Goal: Use online tool/utility: Utilize a website feature to perform a specific function

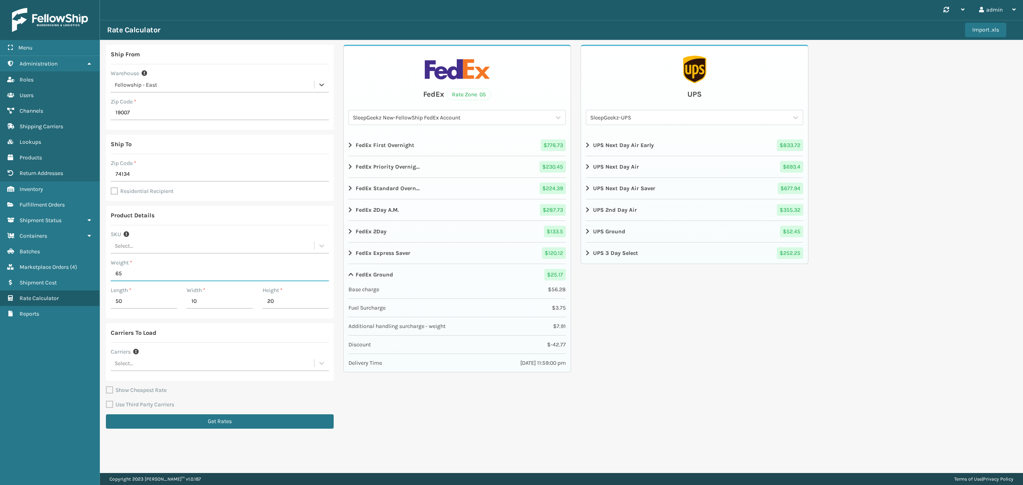
click at [225, 272] on input "65" at bounding box center [220, 274] width 218 height 14
type input "22"
click at [162, 306] on input "50" at bounding box center [144, 302] width 66 height 14
click at [163, 306] on input "50" at bounding box center [144, 302] width 66 height 14
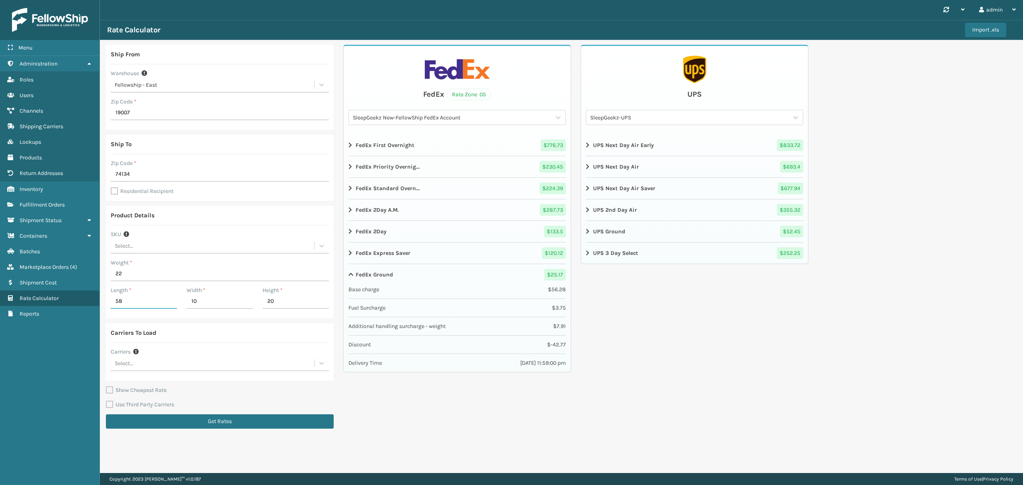
type input "58"
click at [209, 301] on input "10" at bounding box center [220, 302] width 66 height 14
click at [210, 301] on input "10" at bounding box center [220, 302] width 66 height 14
type input "28"
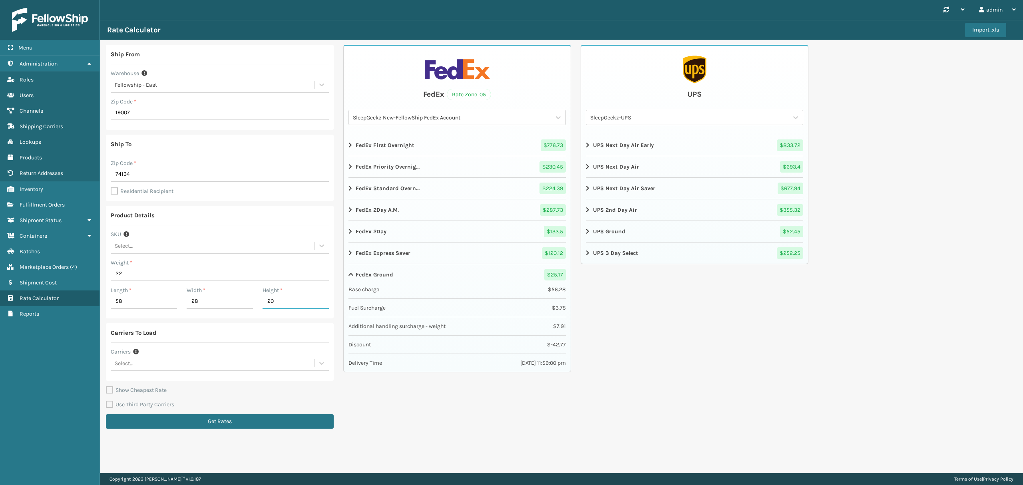
click at [275, 302] on input "20" at bounding box center [296, 302] width 66 height 14
type input "10"
click at [219, 422] on button "Get Rates" at bounding box center [220, 421] width 228 height 14
click at [201, 303] on input "28" at bounding box center [220, 302] width 66 height 14
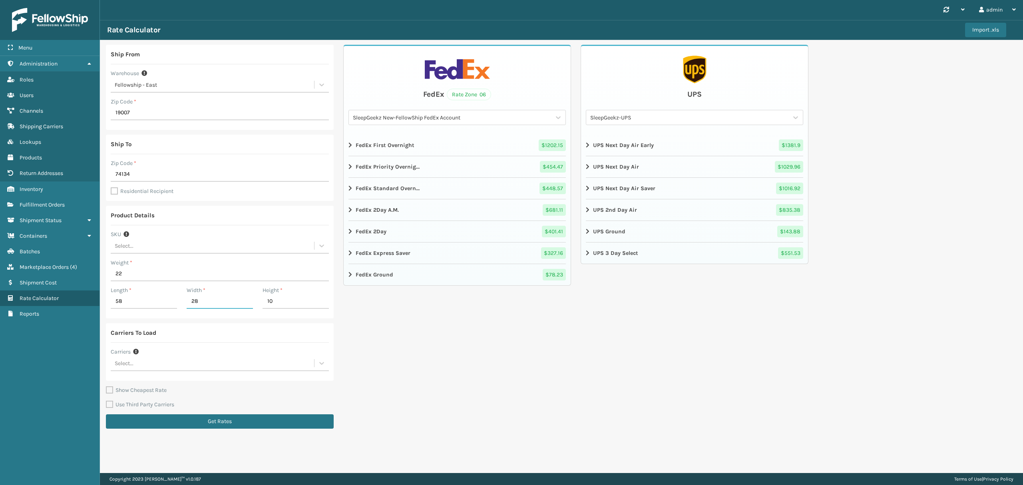
click at [203, 301] on input "28" at bounding box center [220, 302] width 66 height 14
click at [275, 300] on input "10" at bounding box center [296, 302] width 66 height 14
click at [274, 300] on input "10" at bounding box center [296, 302] width 66 height 14
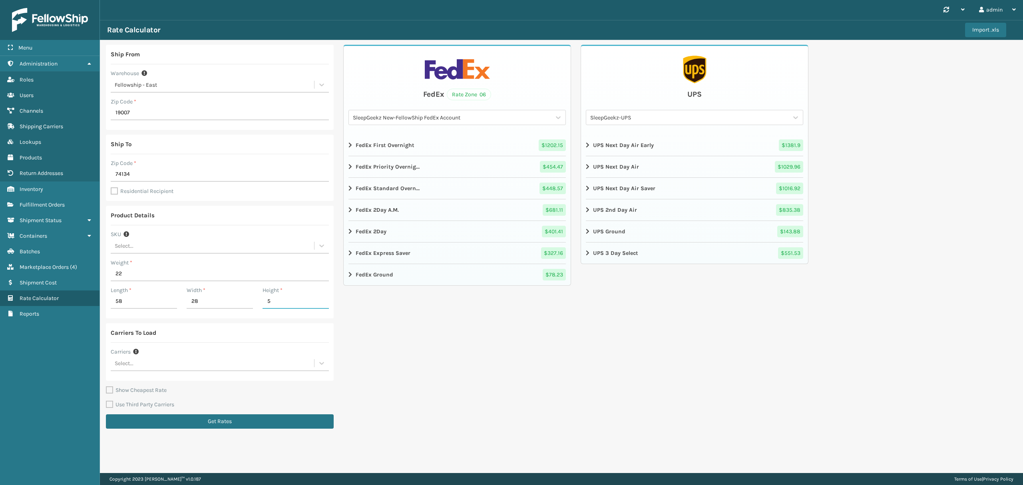
type input "5"
click at [279, 415] on div "Ship From Warehouse Fellowship - East Zip Code * 19007 Ship To Zip Code * 74134…" at bounding box center [220, 239] width 228 height 389
click at [278, 416] on button "Get Rates" at bounding box center [220, 421] width 228 height 14
